Goal: Transaction & Acquisition: Obtain resource

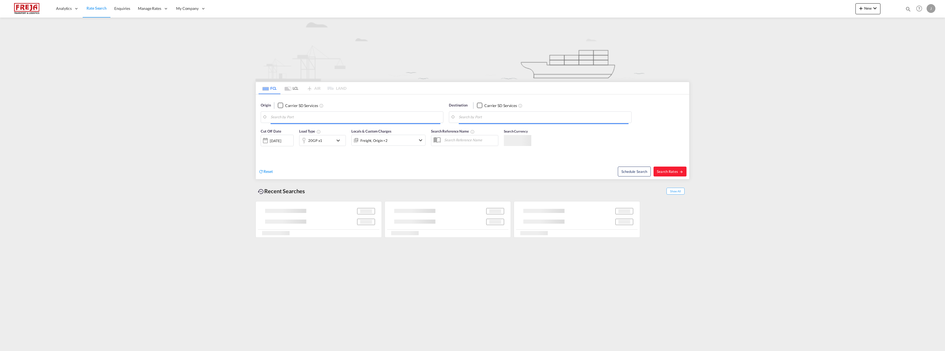
type input "[GEOGRAPHIC_DATA], [GEOGRAPHIC_DATA]"
type input "Raumo (Rauma), [GEOGRAPHIC_DATA]"
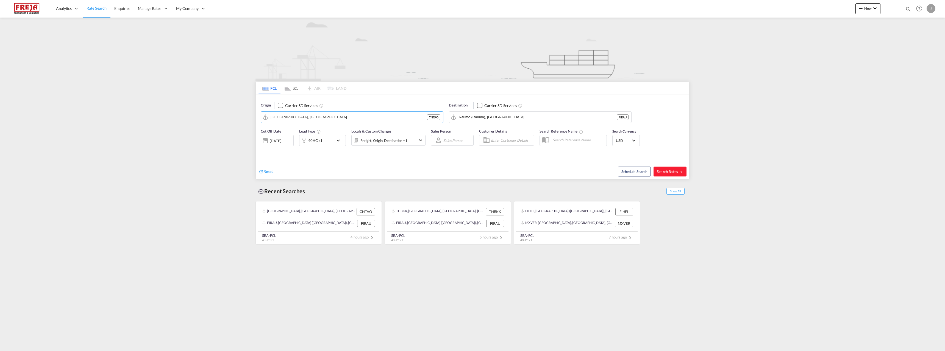
type input "j"
click at [276, 133] on div "Helsinki (Helsingfors) Finland FIHEL" at bounding box center [313, 134] width 104 height 20
type input "Helsinki (Helsingfors), FIHEL"
click at [477, 119] on input "Raumo (Rauma), [GEOGRAPHIC_DATA]" at bounding box center [544, 117] width 170 height 8
click at [499, 116] on input "Raumo (Rauma), [GEOGRAPHIC_DATA]" at bounding box center [544, 117] width 170 height 8
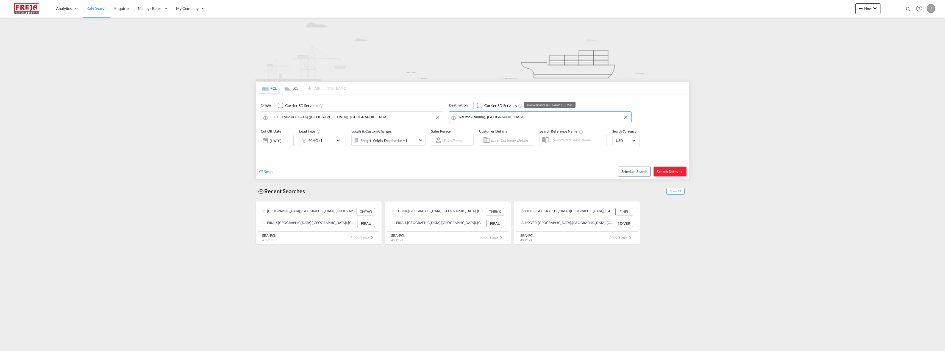
drag, startPoint x: 501, startPoint y: 116, endPoint x: 368, endPoint y: 115, distance: 133.5
click at [368, 115] on div "Origin Carrier SD Services Helsinki (Helsingfors), FIHEL Destination Carrier SD…" at bounding box center [473, 110] width 434 height 31
click at [465, 129] on div "Durban South Africa ZADUR" at bounding box center [501, 132] width 104 height 16
type input "Durban, ZADUR"
click at [668, 173] on span "Search Rates" at bounding box center [670, 172] width 26 height 4
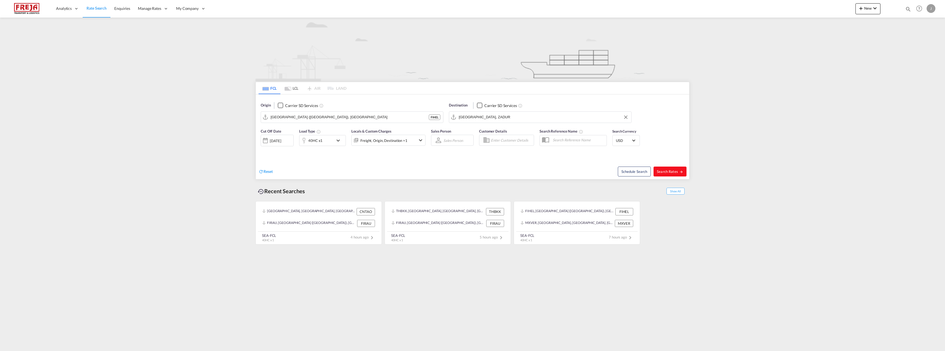
type input "FIHEL to ZADUR / 9 Sep 2025"
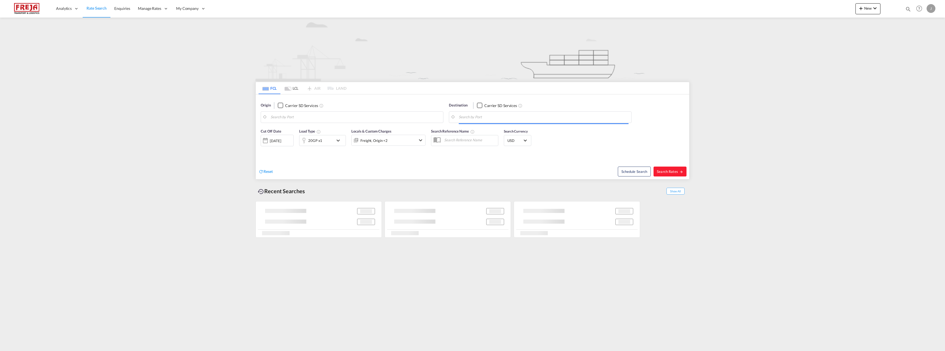
type input "Raumo (Rauma), [GEOGRAPHIC_DATA]"
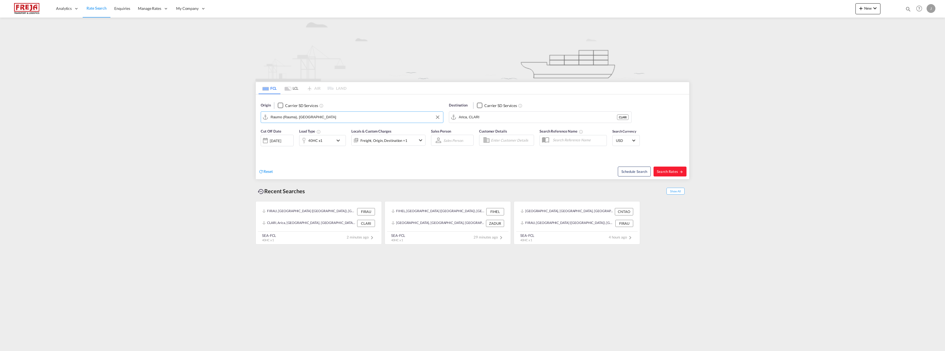
click at [307, 118] on input "Raumo (Rauma), [GEOGRAPHIC_DATA]" at bounding box center [356, 117] width 170 height 8
click at [469, 131] on div "Iqui que [GEOGRAPHIC_DATA] CLIQQ" at bounding box center [501, 132] width 104 height 16
type input "Iquique, CLIQQ"
click at [673, 169] on button "Search Rates" at bounding box center [670, 172] width 33 height 10
type input "FIRAU to CLIQQ / [DATE]"
